Goal: Task Accomplishment & Management: Manage account settings

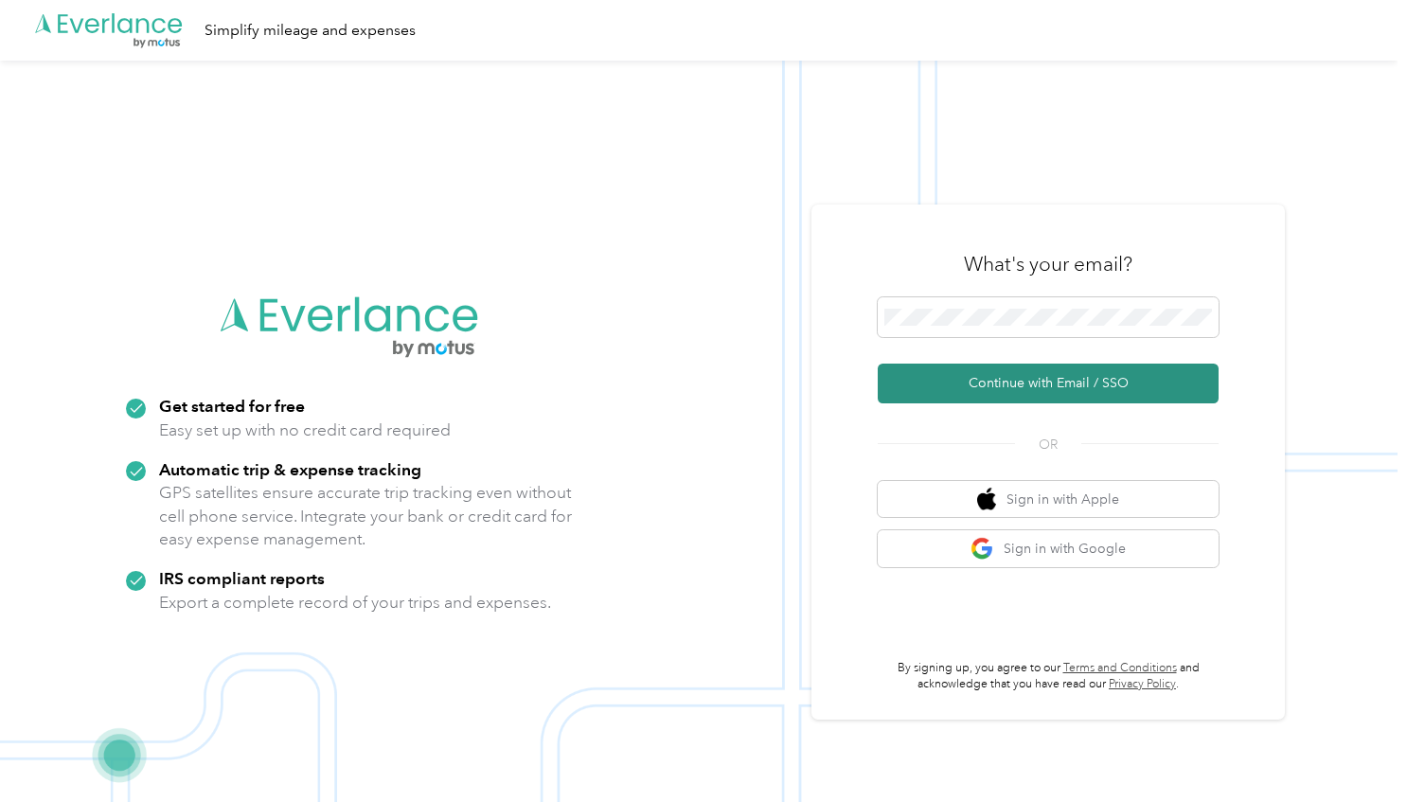
click at [997, 388] on button "Continue with Email / SSO" at bounding box center [1048, 384] width 341 height 40
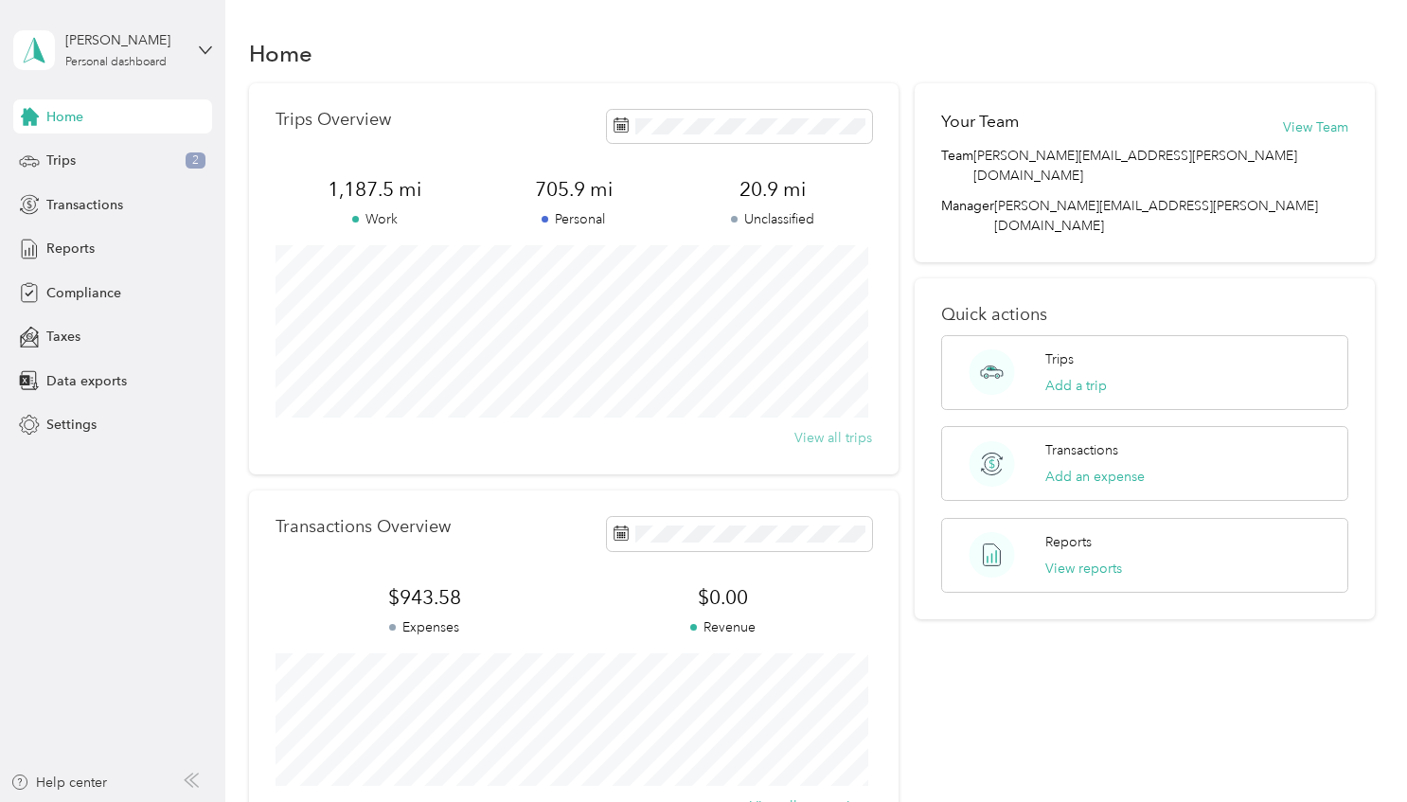
click at [835, 444] on button "View all trips" at bounding box center [834, 438] width 78 height 20
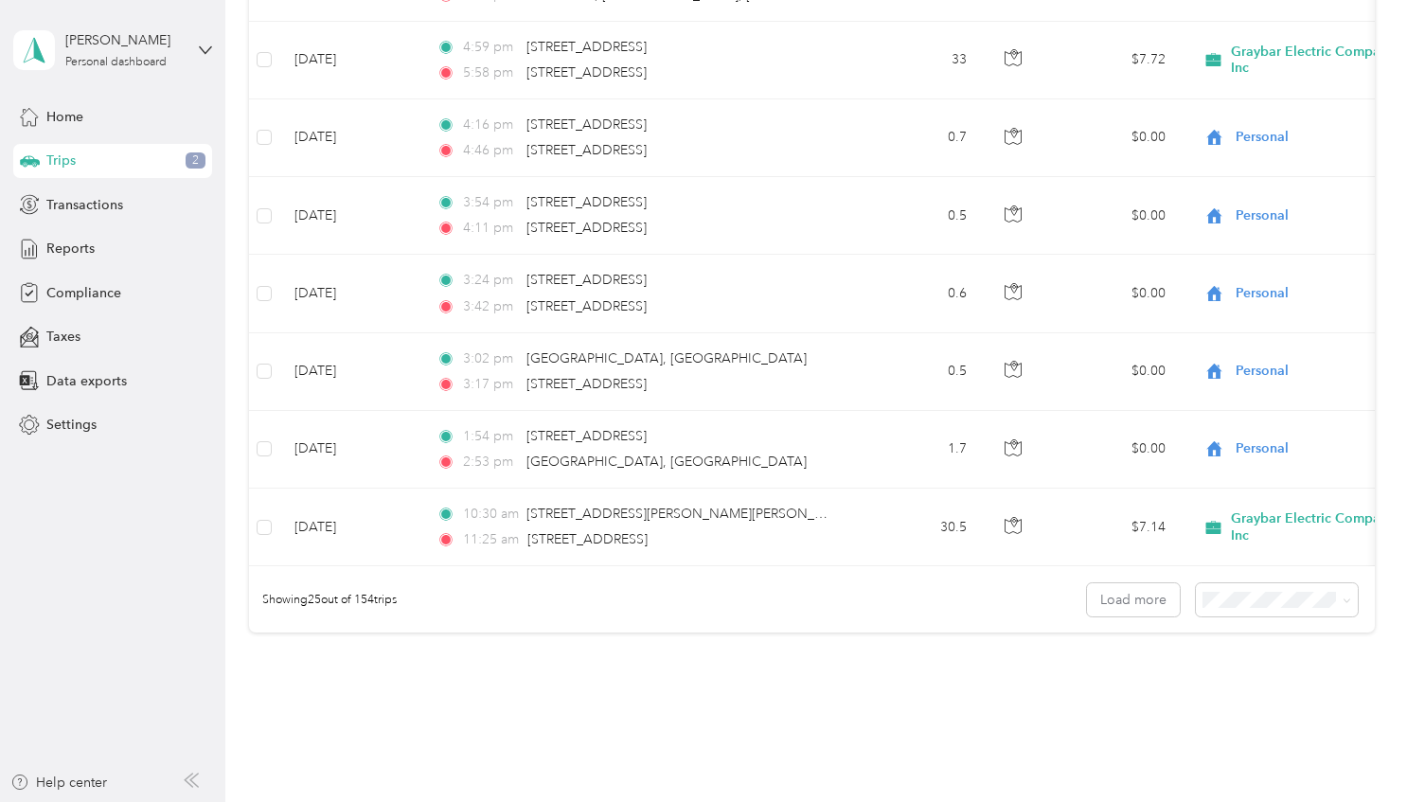
scroll to position [1513, 0]
